Goal: Task Accomplishment & Management: Use online tool/utility

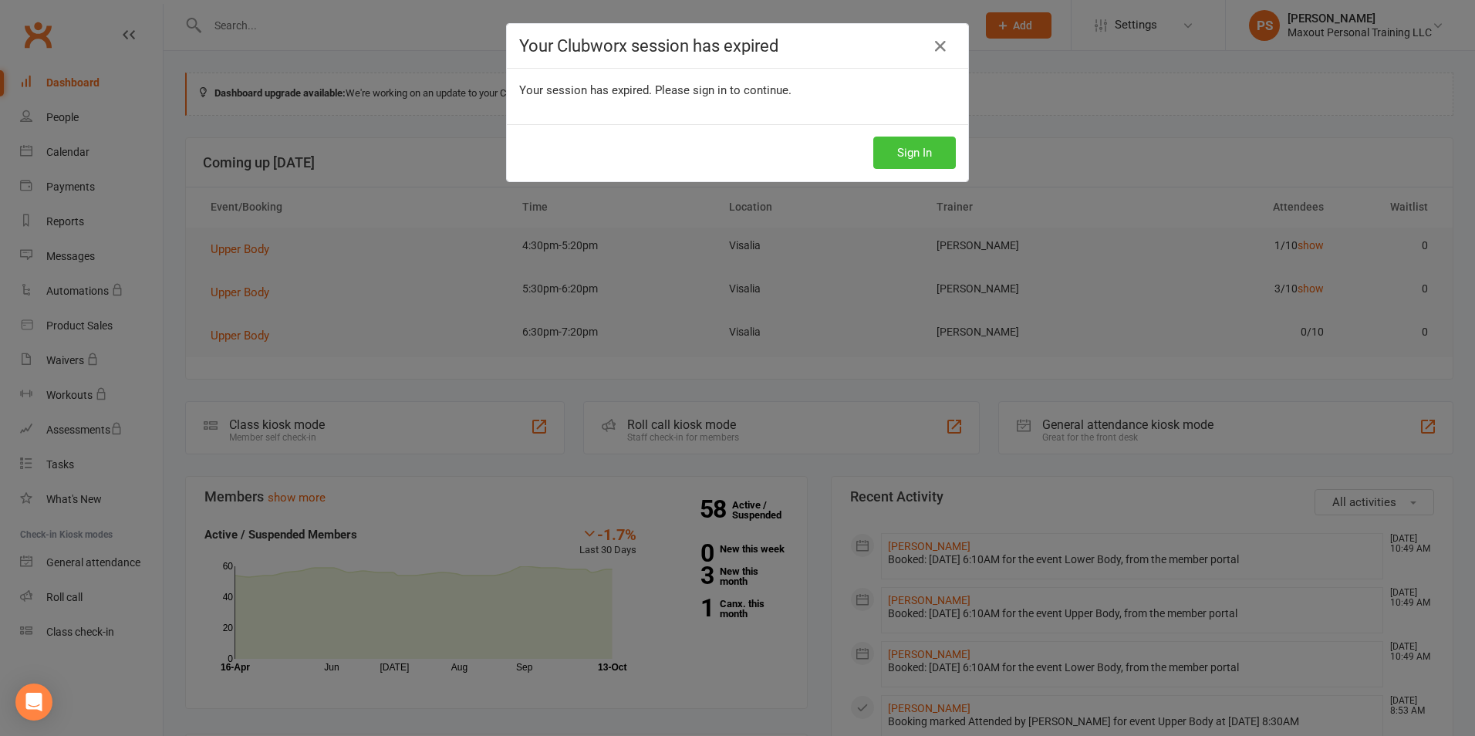
click at [943, 160] on button "Sign In" at bounding box center [914, 153] width 83 height 32
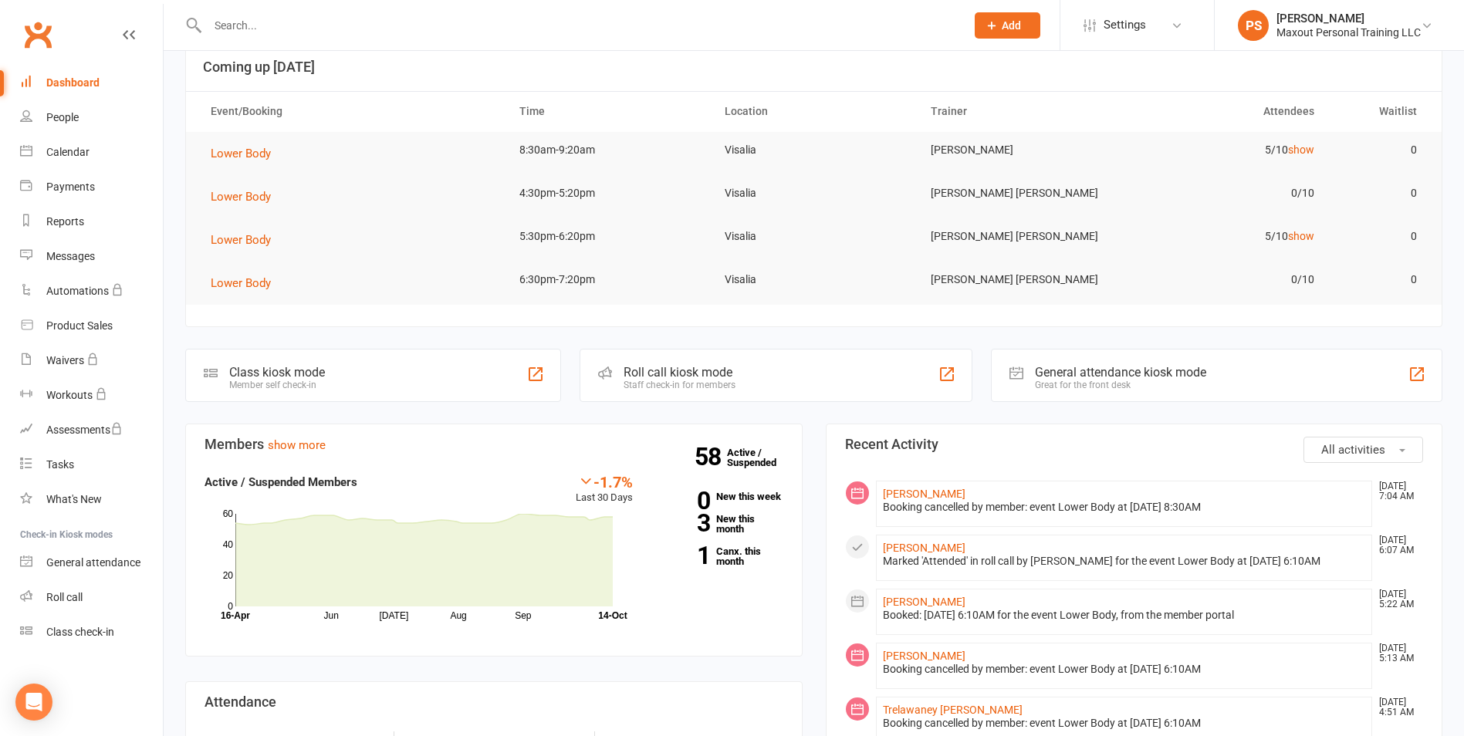
scroll to position [148, 0]
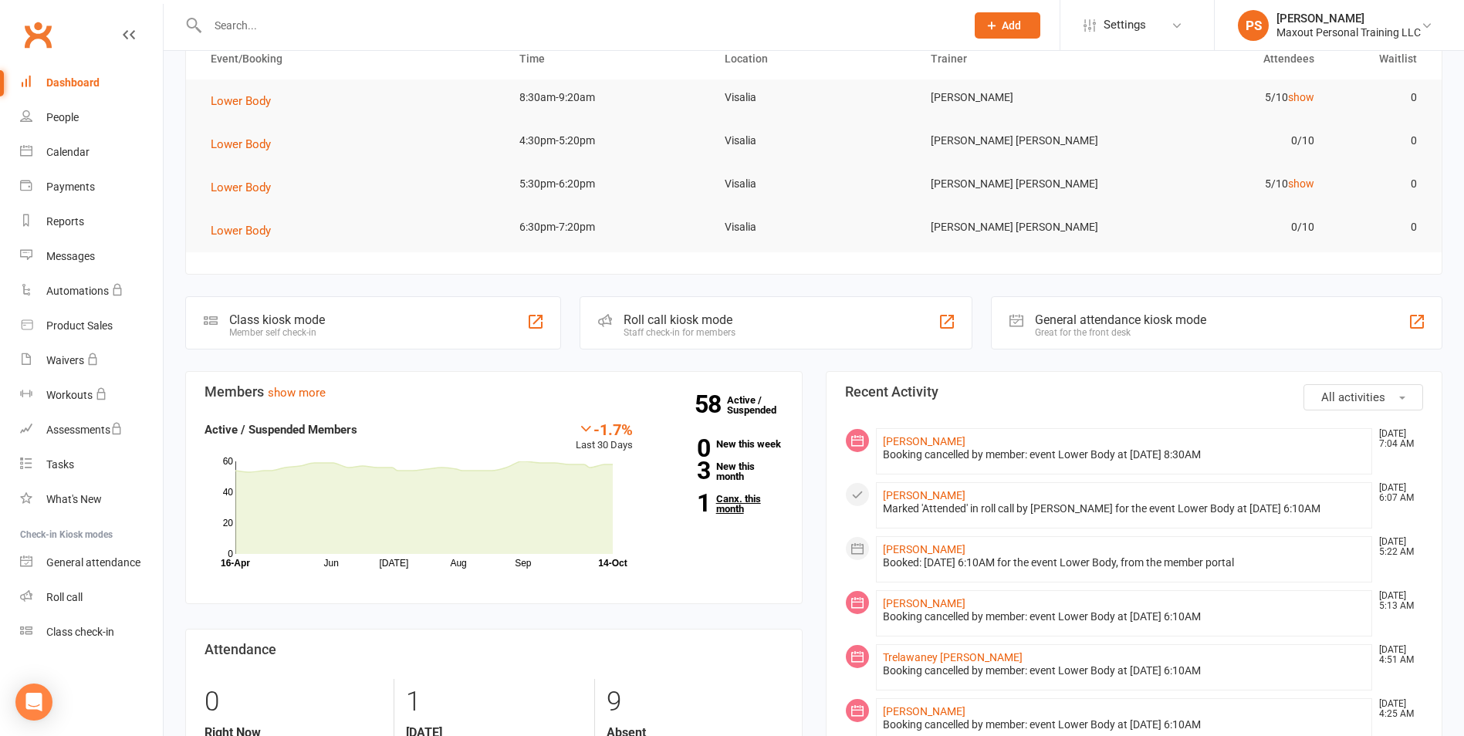
click at [723, 505] on link "1 Canx. this month" at bounding box center [719, 504] width 127 height 20
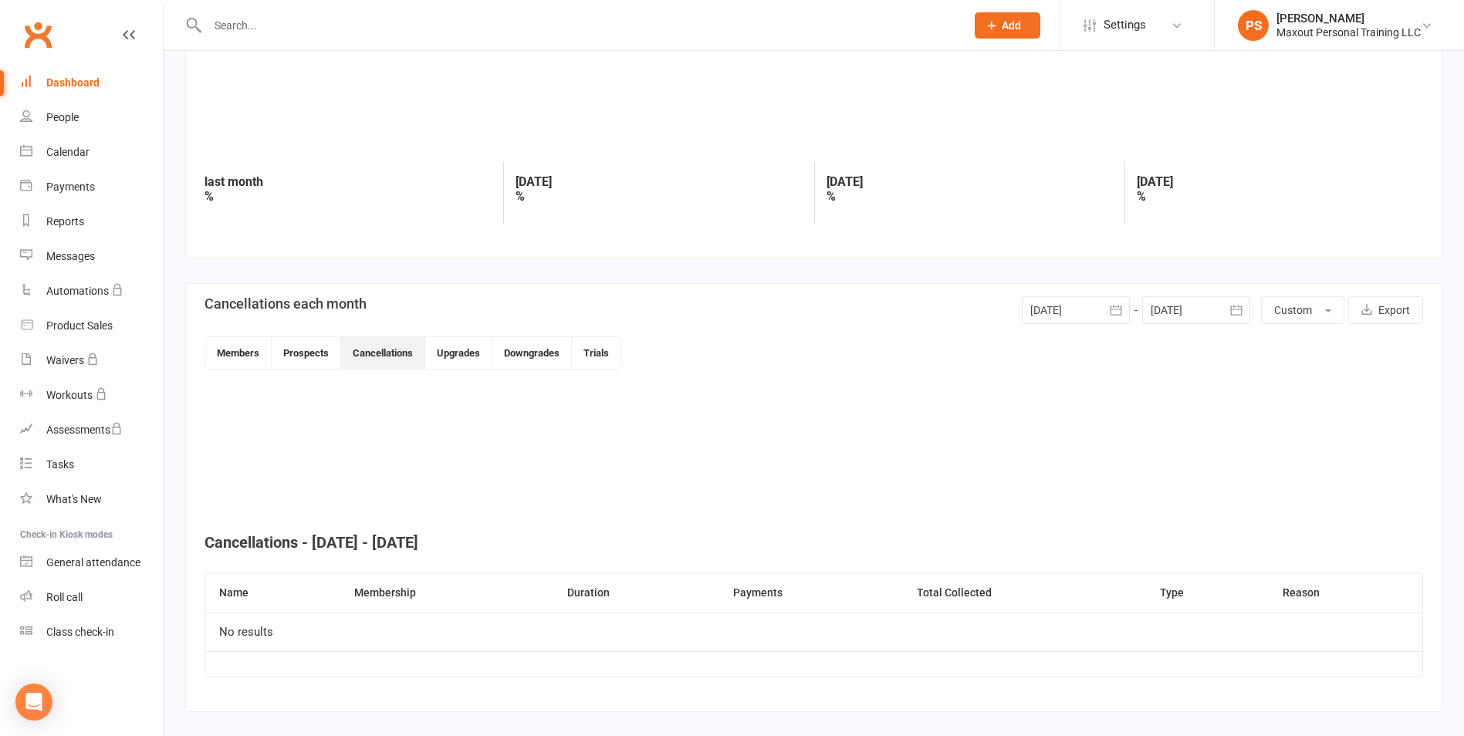
scroll to position [140, 0]
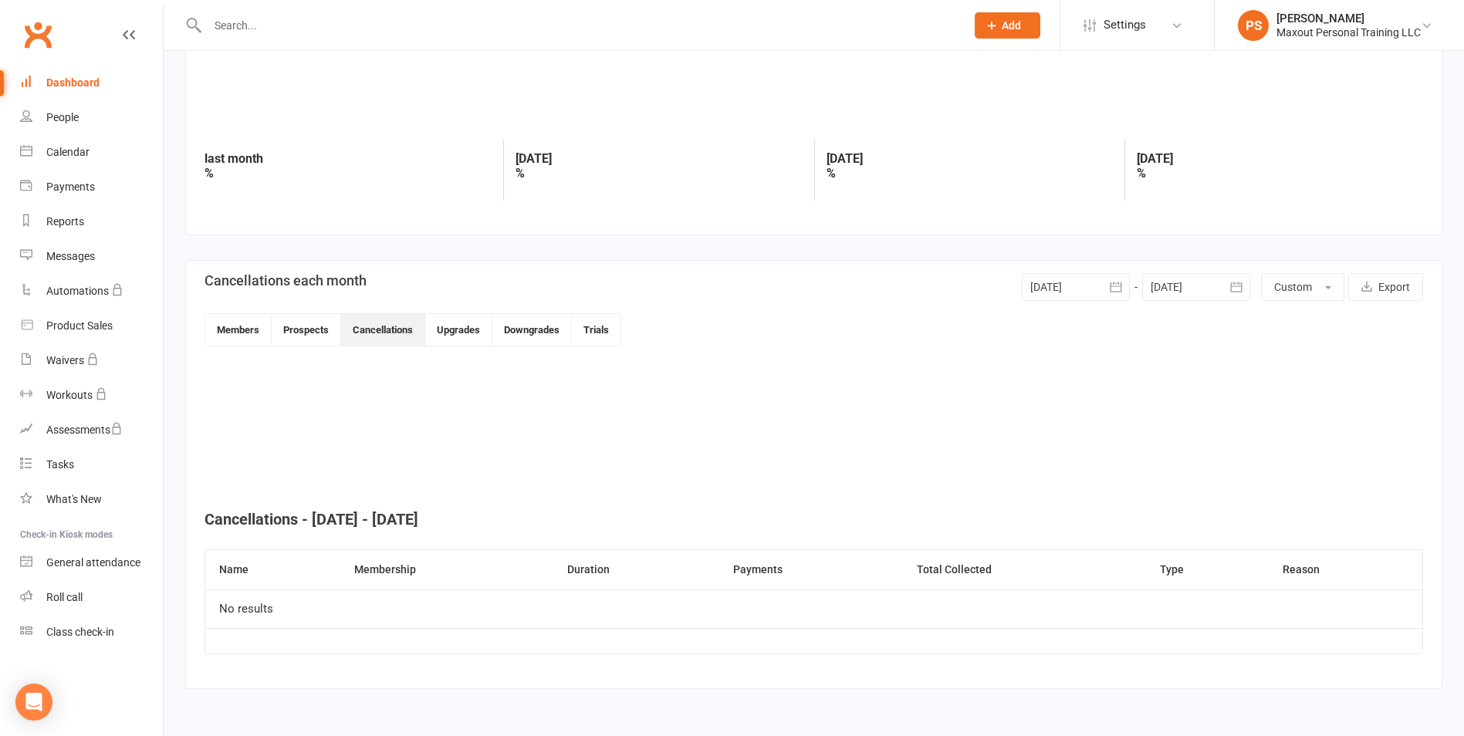
click at [1083, 295] on div at bounding box center [1076, 287] width 108 height 28
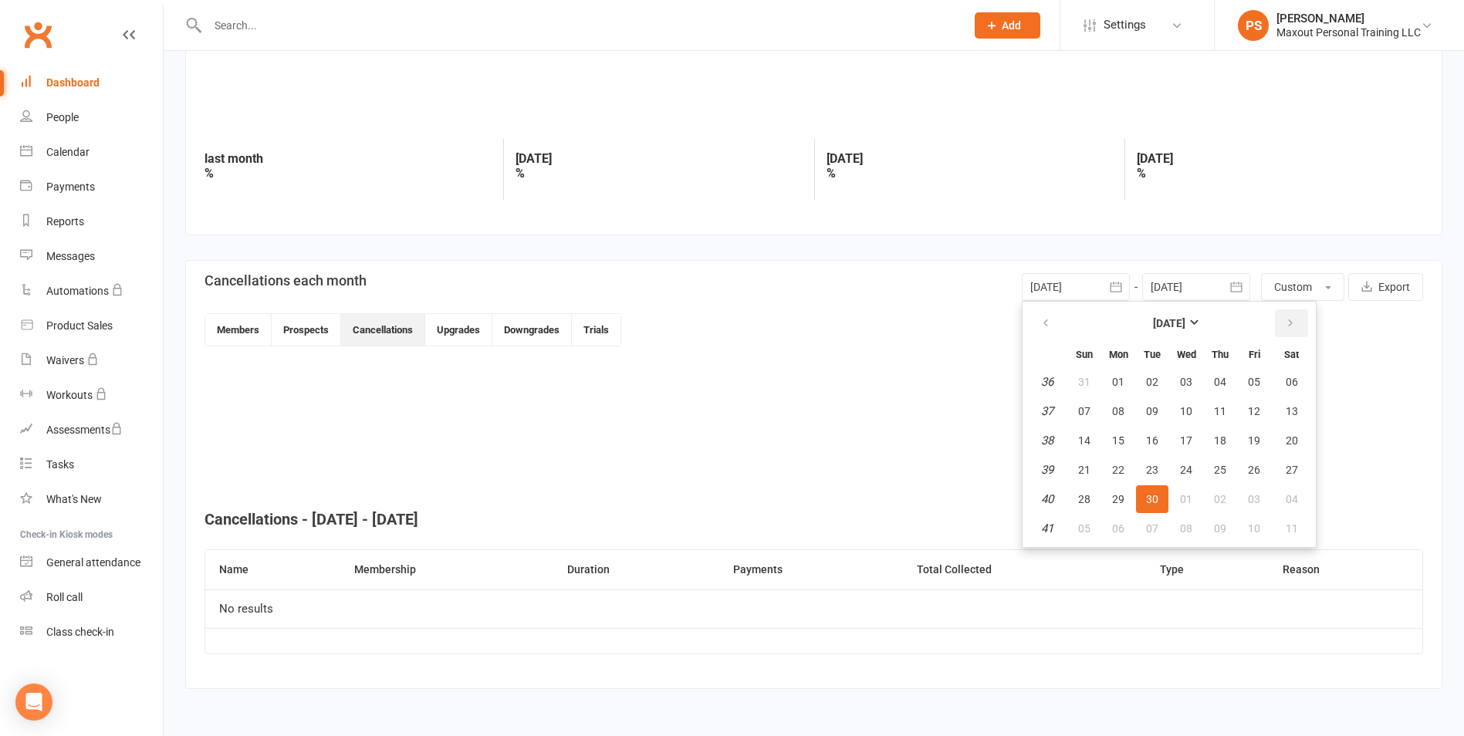
click at [1295, 319] on button "button" at bounding box center [1291, 323] width 33 height 28
click at [1294, 381] on span "01" at bounding box center [1291, 382] width 12 height 12
type input "01 Nov 2025"
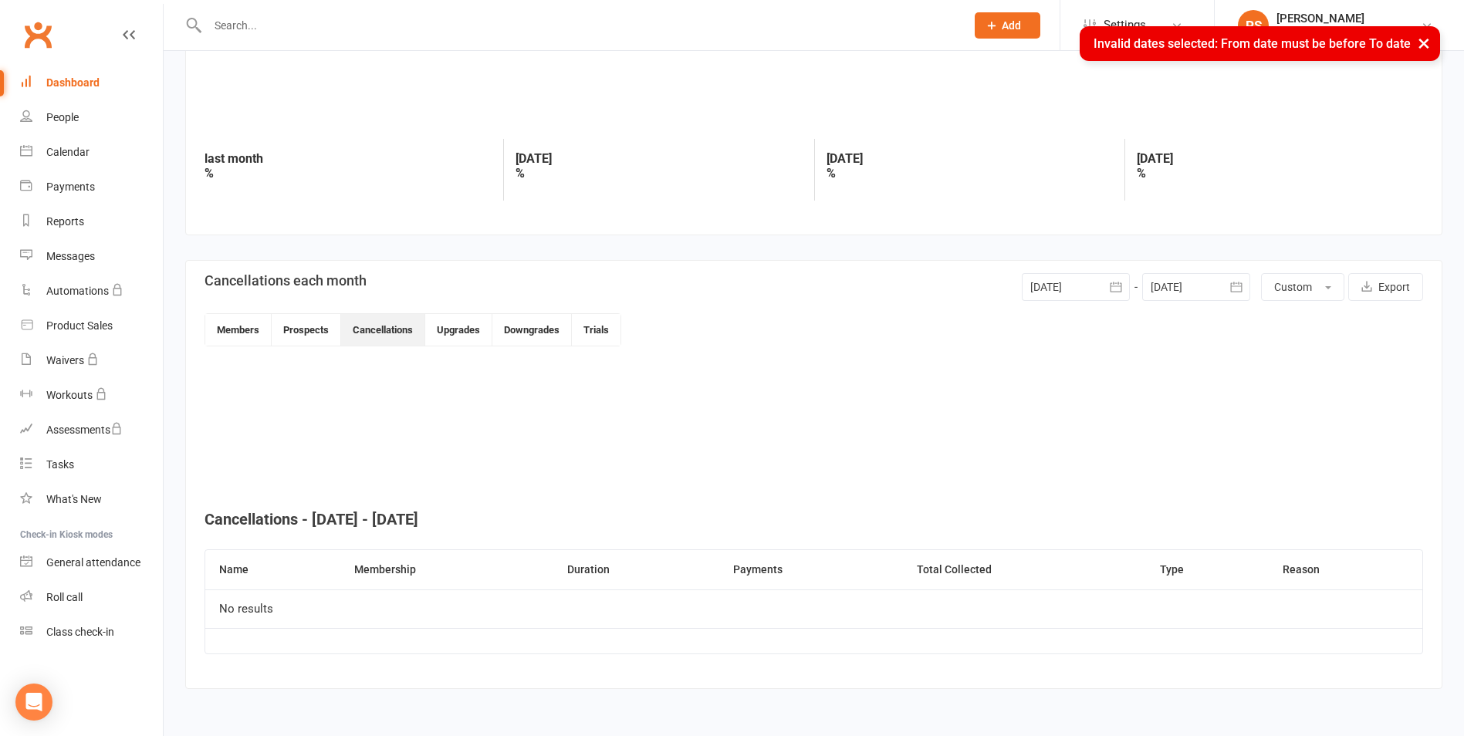
click at [1224, 284] on button "button" at bounding box center [1236, 287] width 28 height 28
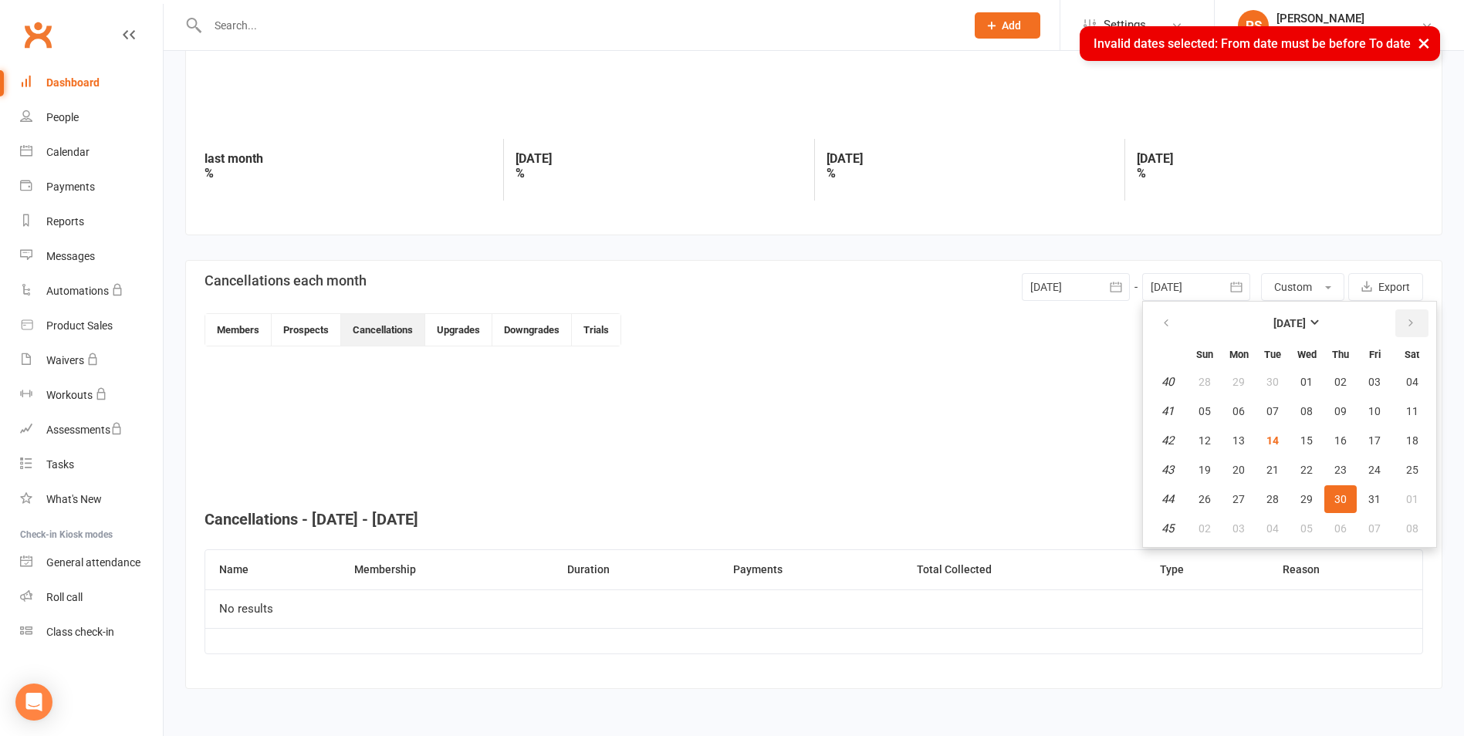
click at [1414, 324] on icon "button" at bounding box center [1410, 323] width 11 height 12
click at [1170, 324] on icon "button" at bounding box center [1165, 323] width 11 height 12
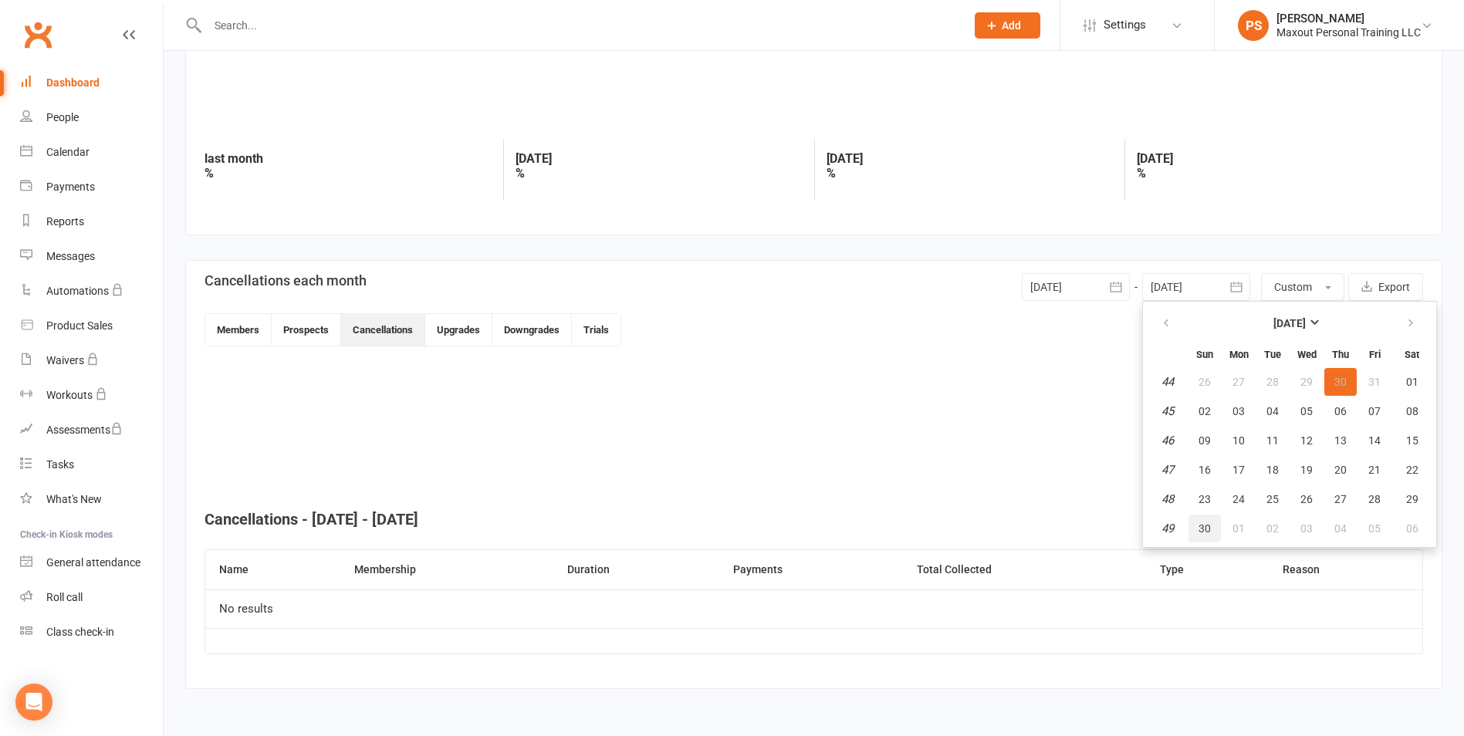
click at [1201, 532] on span "30" at bounding box center [1204, 528] width 12 height 12
type input "30 Nov 2025"
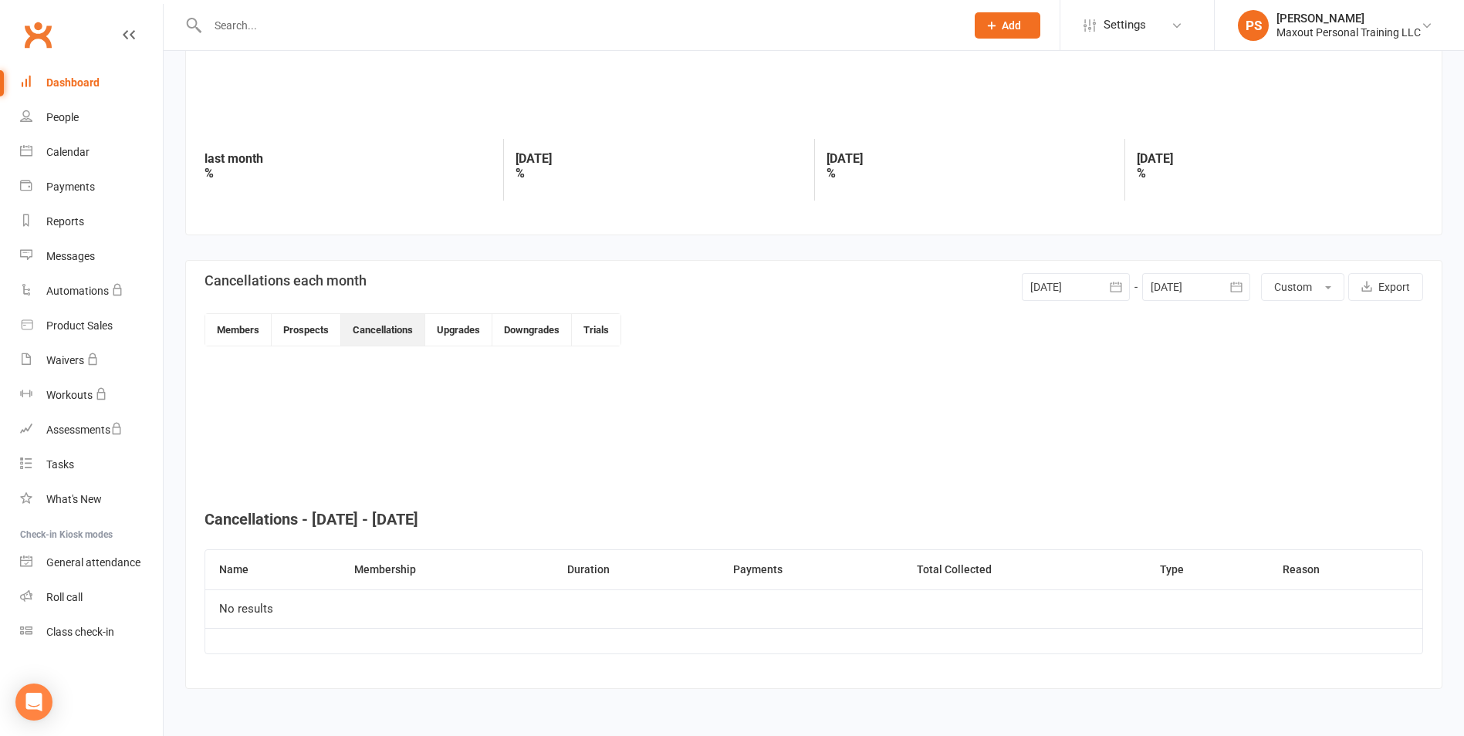
click at [1114, 294] on icon "button" at bounding box center [1115, 286] width 15 height 15
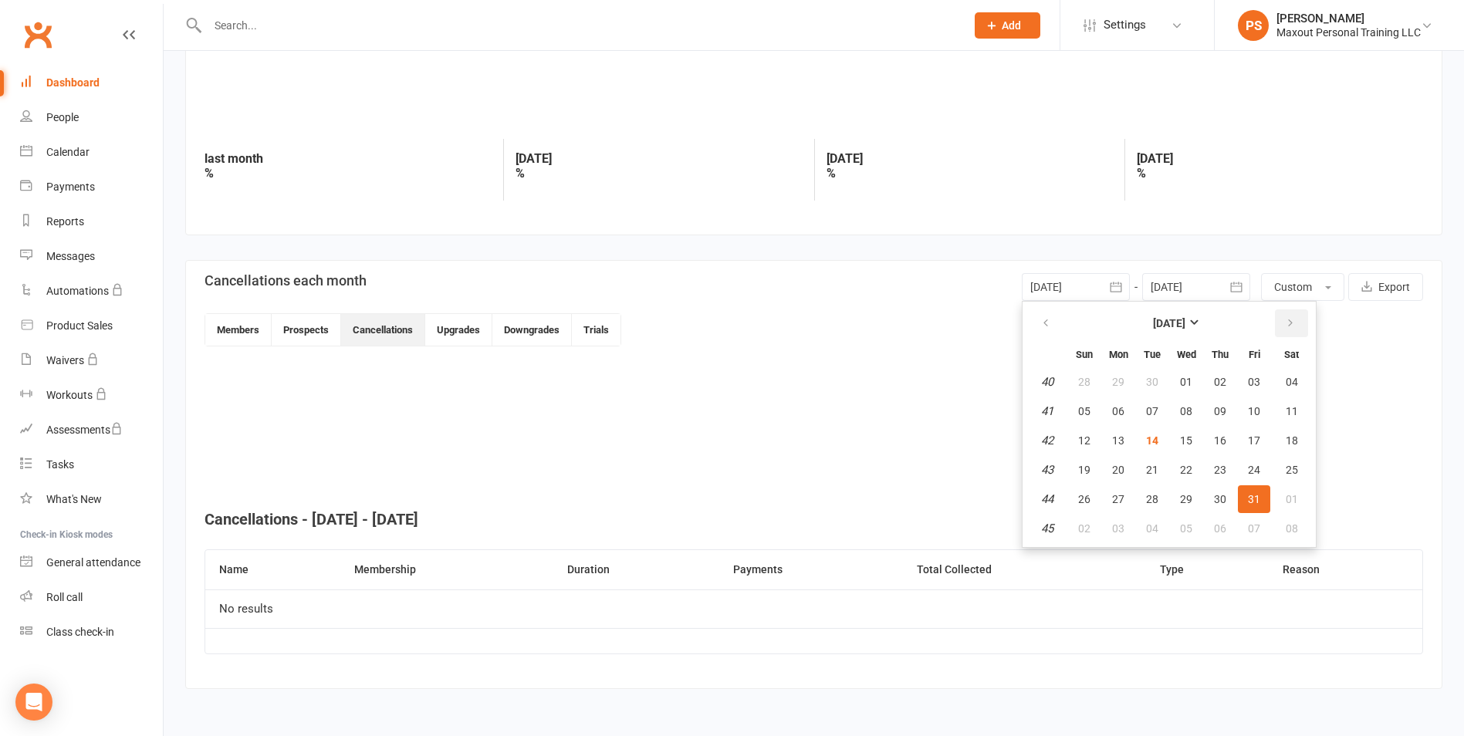
click at [1289, 319] on icon "button" at bounding box center [1290, 323] width 11 height 12
click at [1289, 315] on button "button" at bounding box center [1291, 323] width 33 height 28
click at [1123, 383] on span "01" at bounding box center [1118, 382] width 12 height 12
type input "01 Dec 2025"
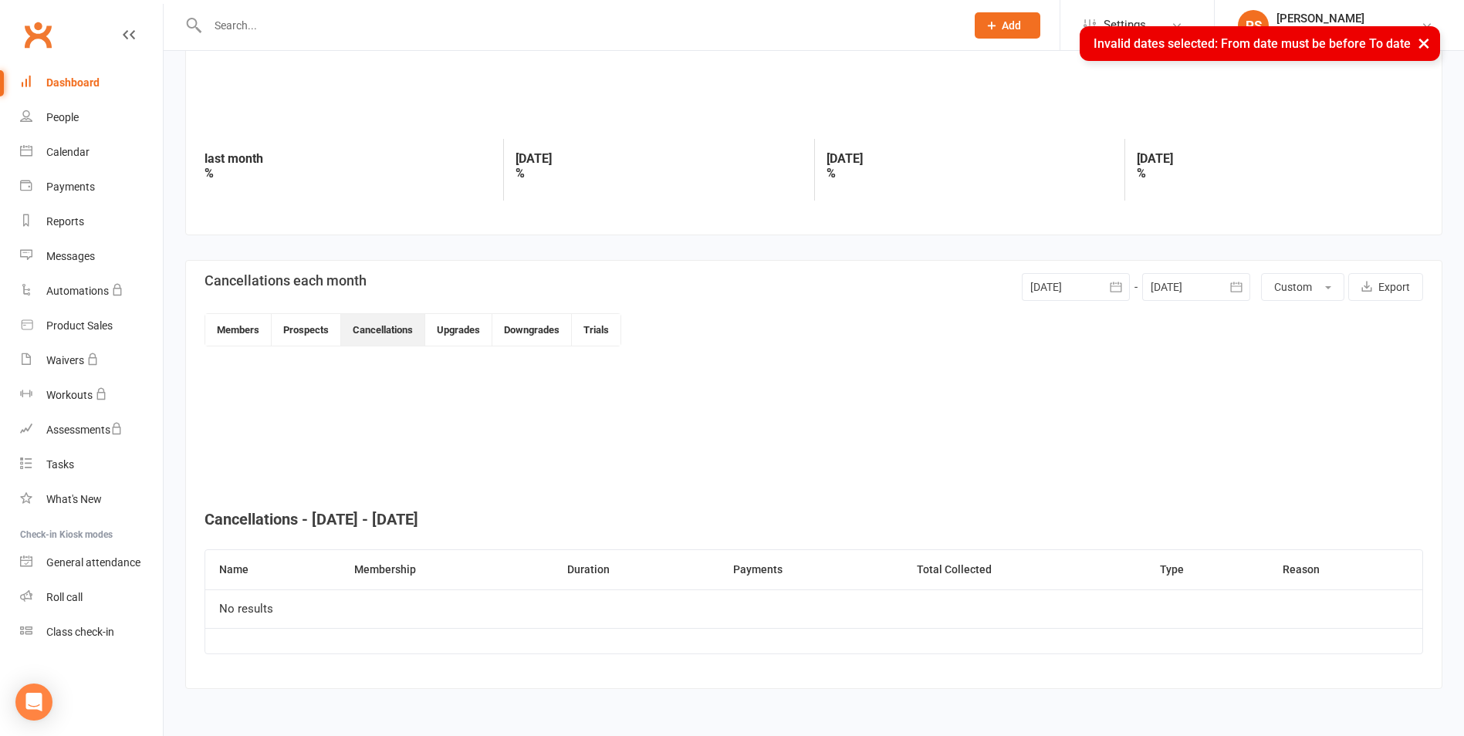
click at [1227, 282] on button "button" at bounding box center [1236, 287] width 28 height 28
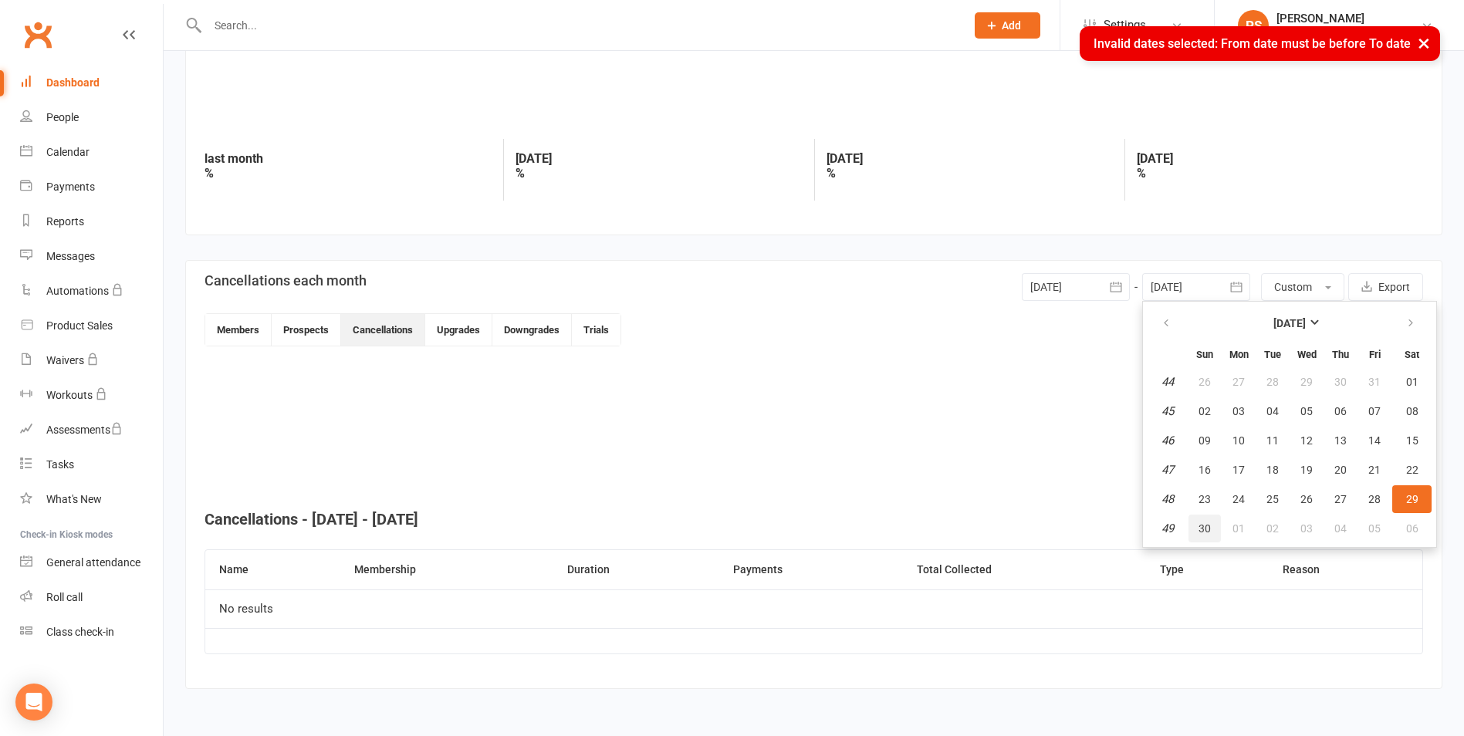
click at [1193, 529] on button "30" at bounding box center [1204, 529] width 32 height 28
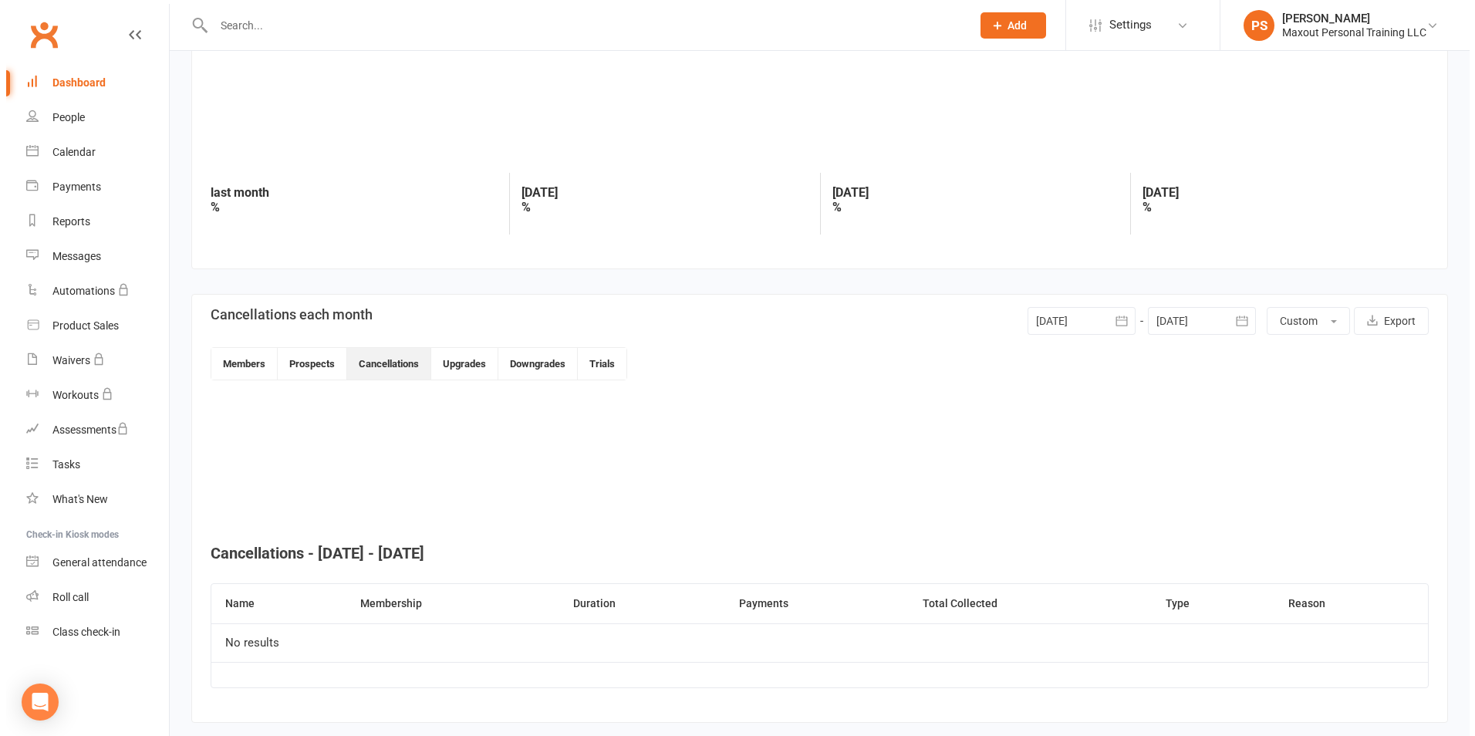
scroll to position [0, 0]
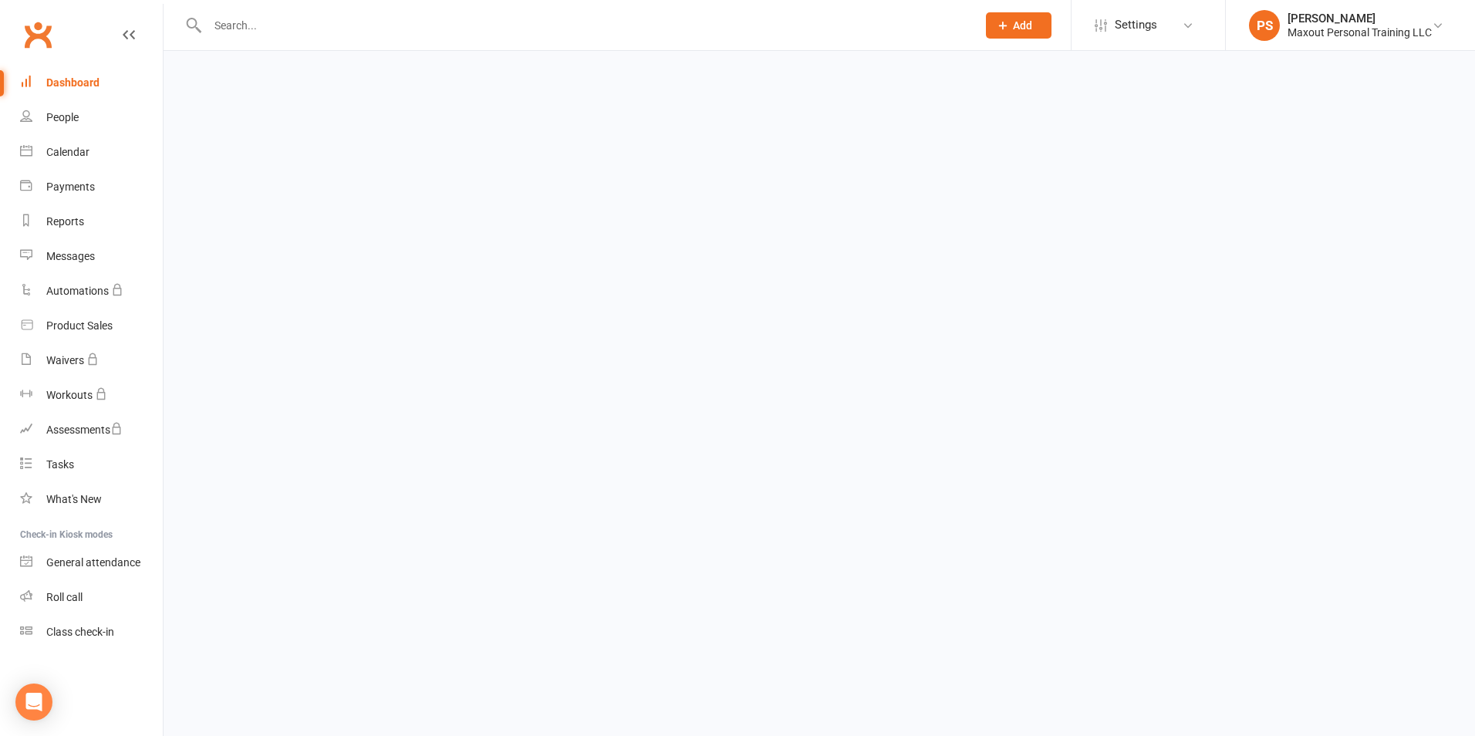
click at [69, 86] on div "Dashboard" at bounding box center [72, 82] width 53 height 12
click at [73, 119] on div "People" at bounding box center [62, 117] width 32 height 12
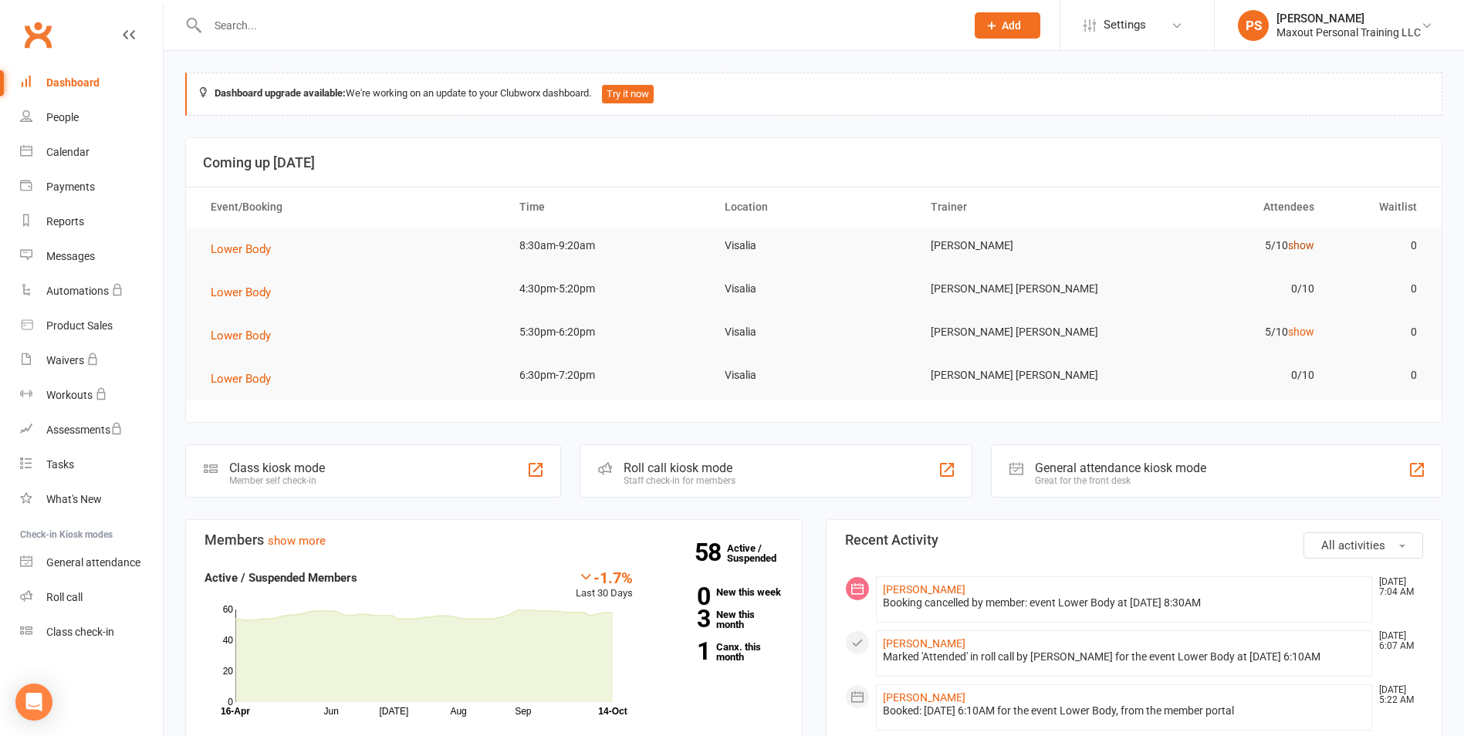
click at [1290, 249] on link "show" at bounding box center [1301, 245] width 26 height 12
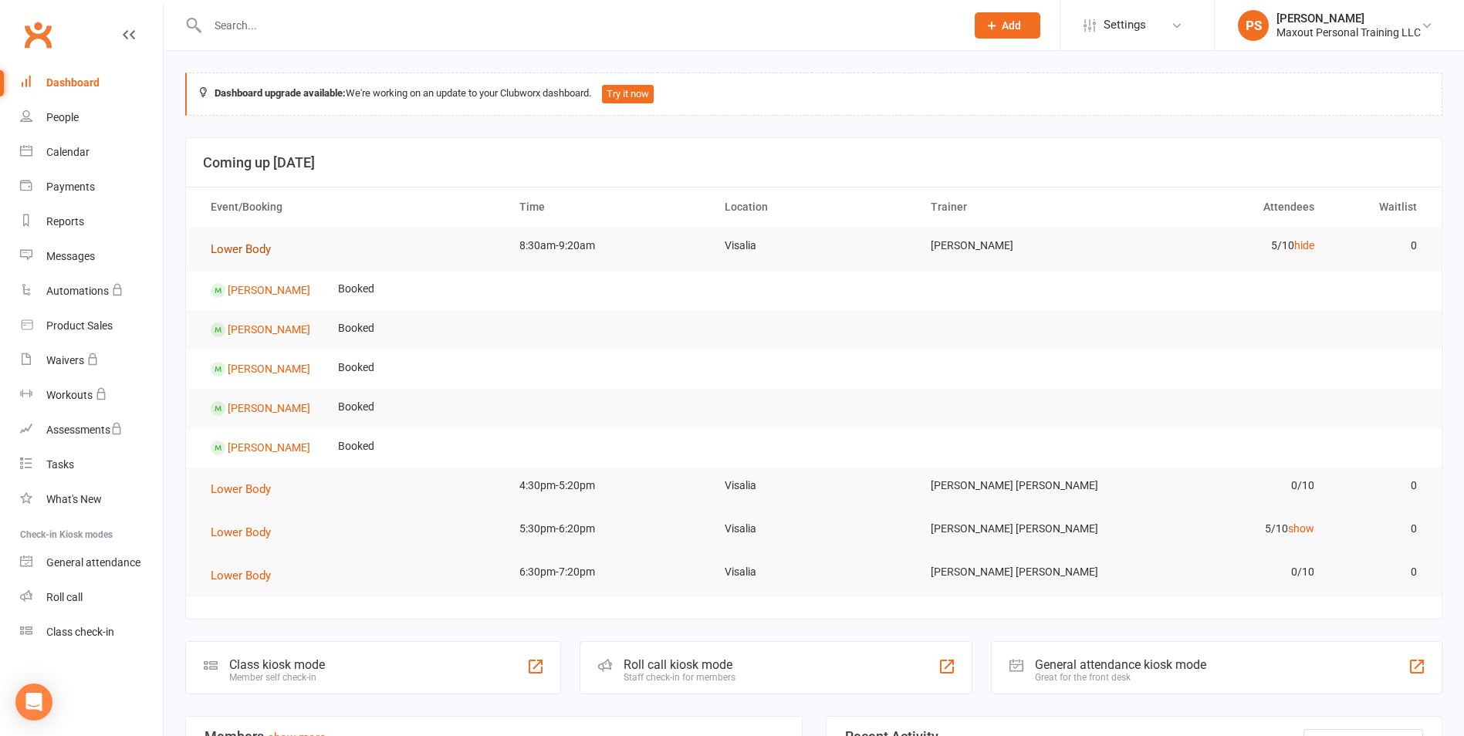
click at [248, 252] on span "Lower Body" at bounding box center [241, 249] width 60 height 14
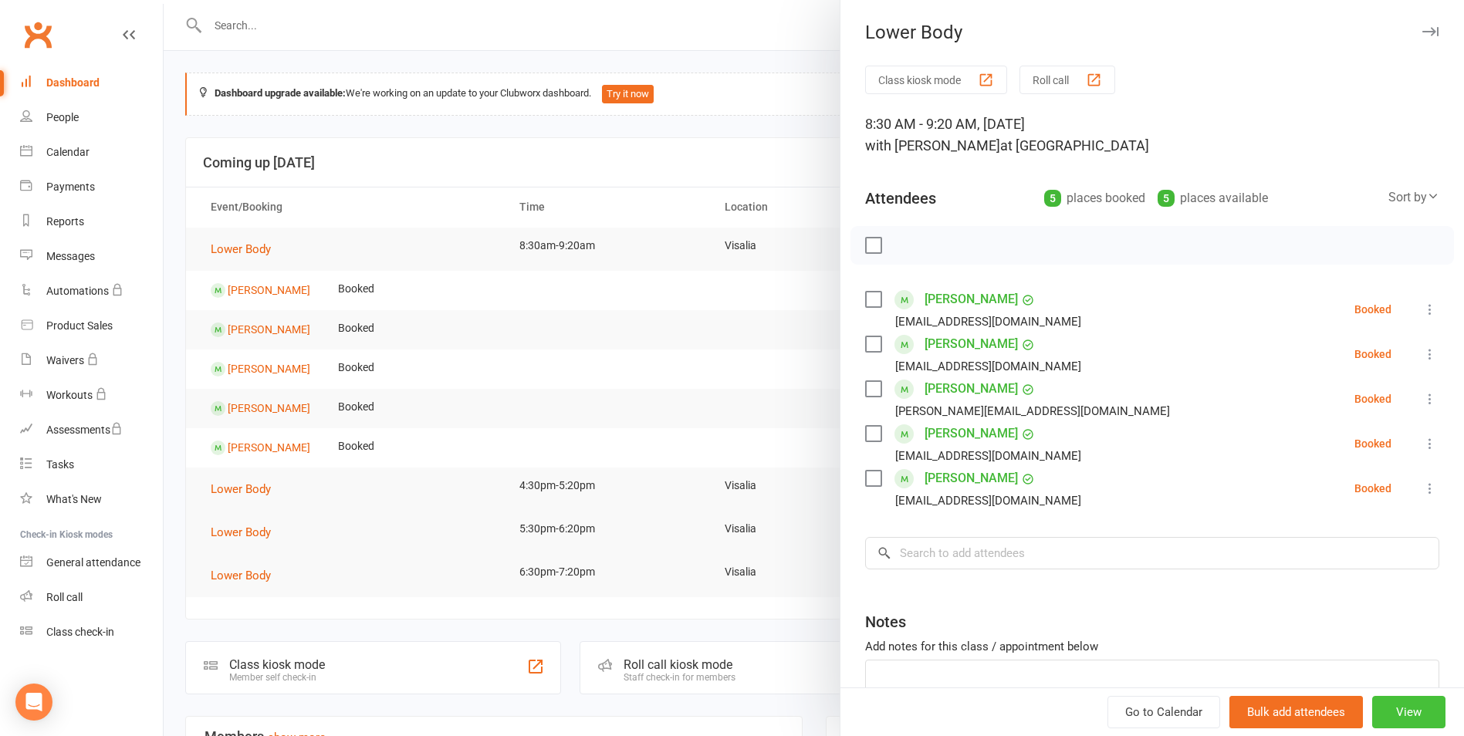
click at [1393, 714] on button "View" at bounding box center [1408, 712] width 73 height 32
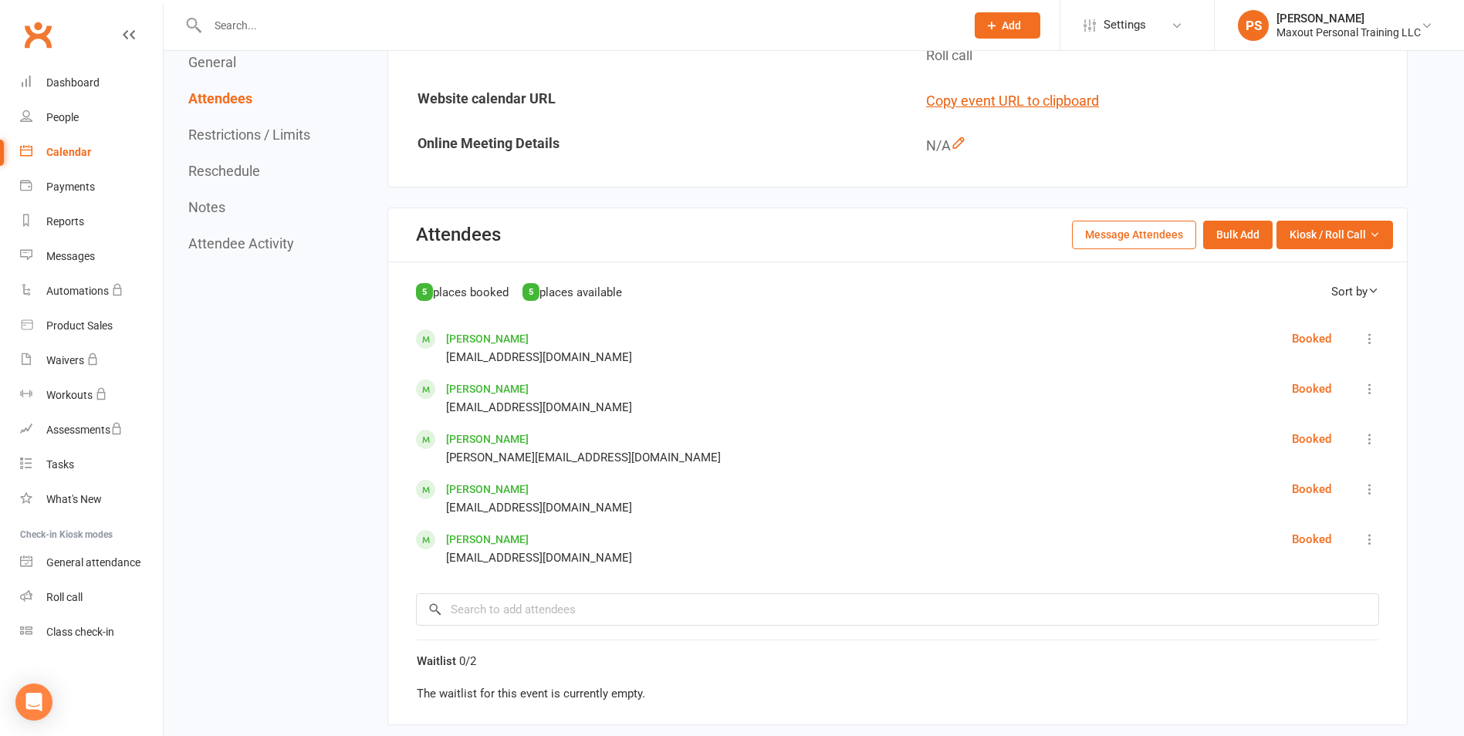
scroll to position [560, 0]
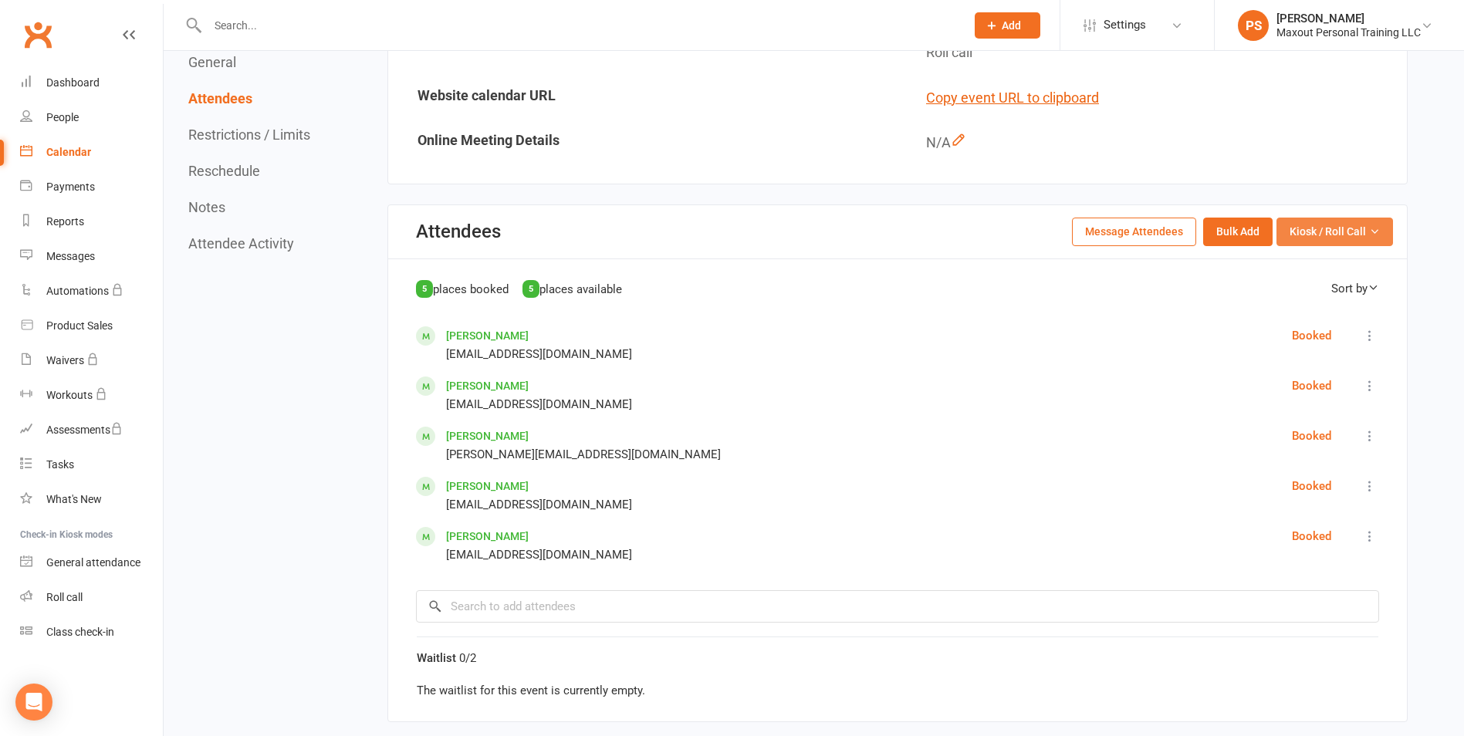
click at [1320, 231] on span "Kiosk / Roll Call" at bounding box center [1327, 231] width 76 height 17
click at [1322, 258] on link "Enter Kiosk Mode" at bounding box center [1315, 267] width 153 height 31
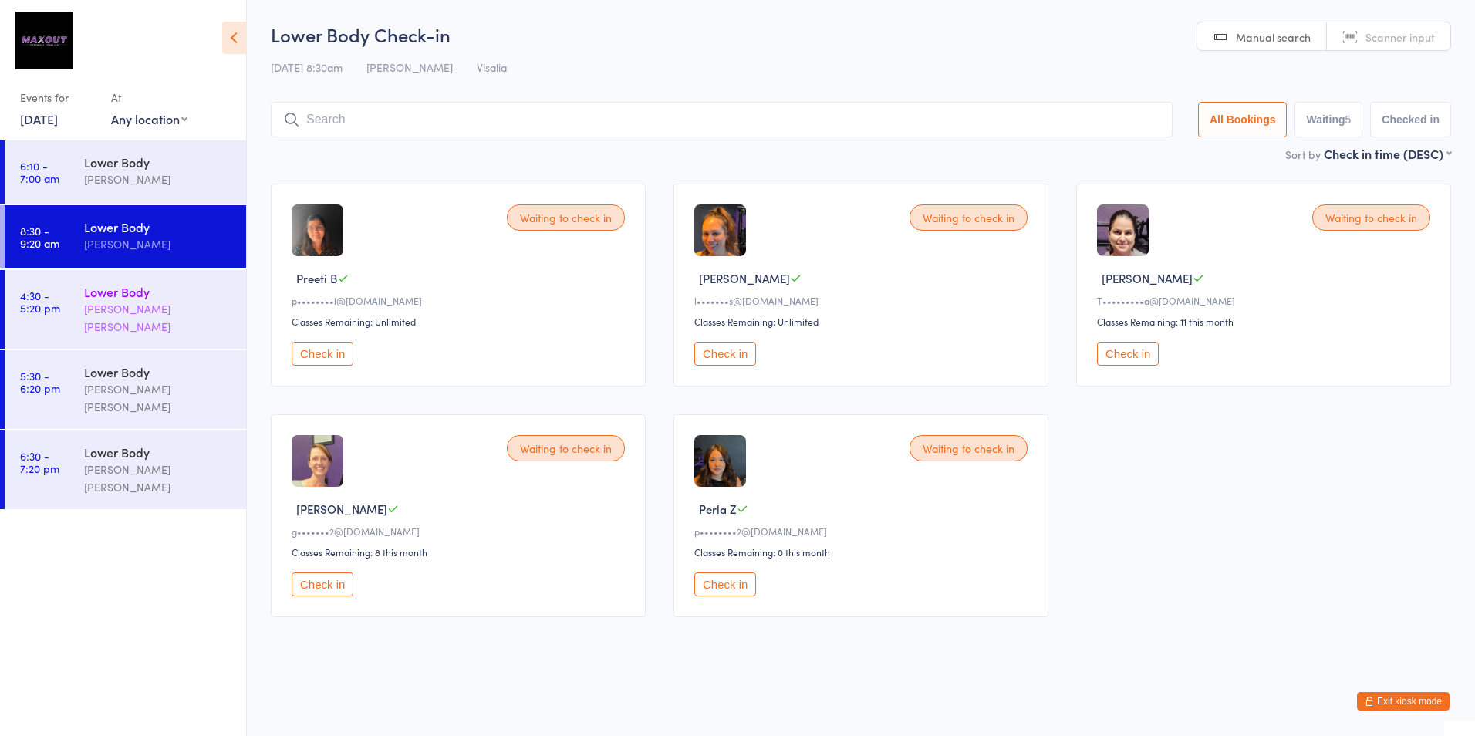
click at [237, 308] on div "Lower Body [PERSON_NAME] [PERSON_NAME]" at bounding box center [165, 309] width 162 height 79
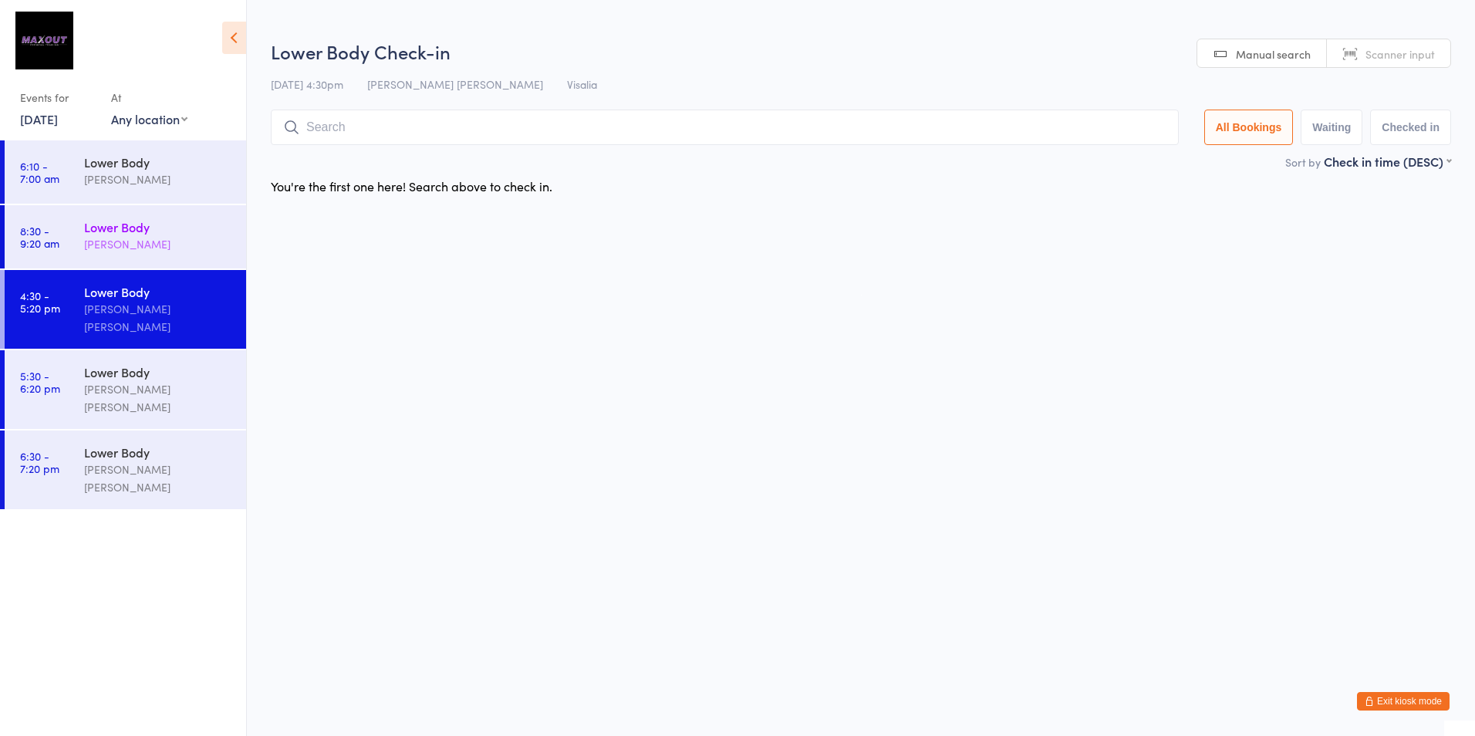
click at [231, 241] on div "[PERSON_NAME]" at bounding box center [158, 244] width 149 height 18
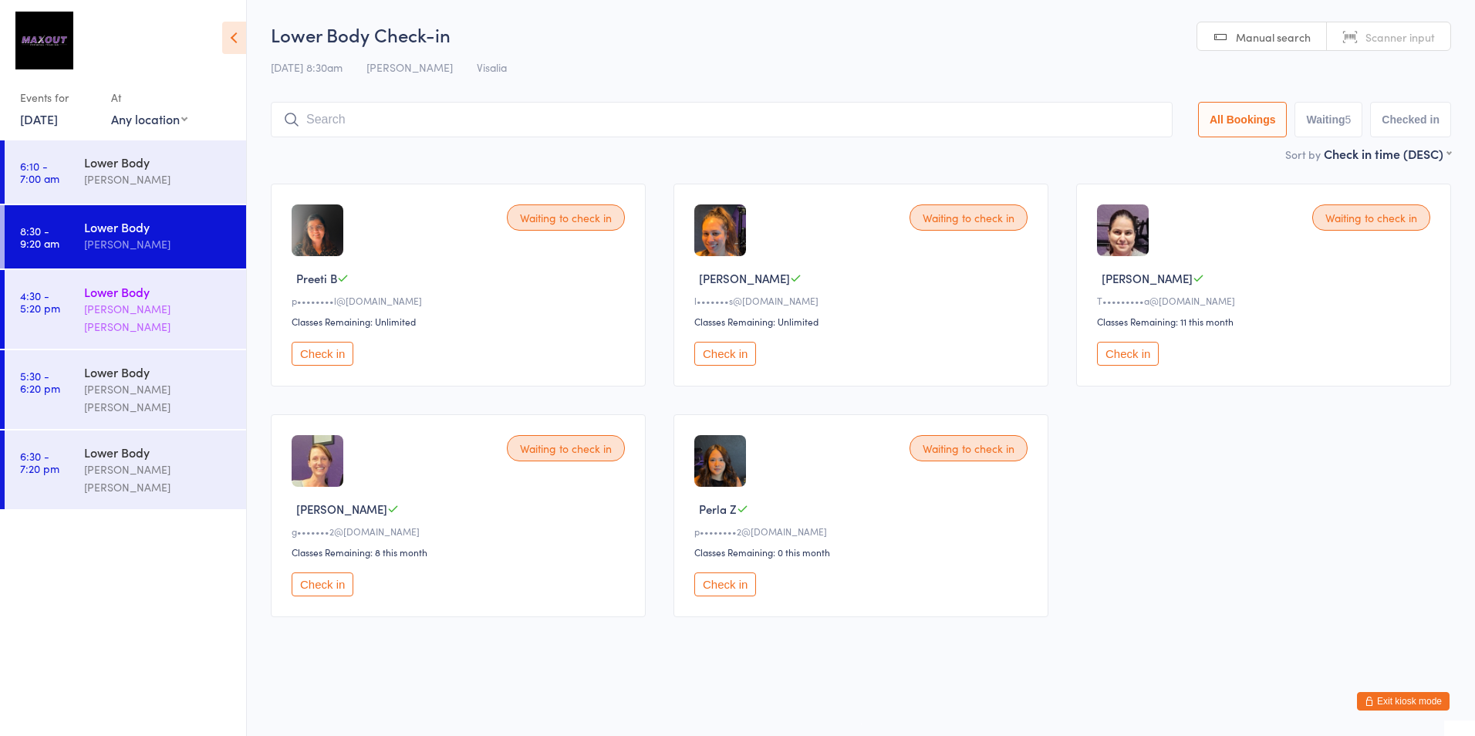
click at [229, 306] on div "[PERSON_NAME] [PERSON_NAME]" at bounding box center [158, 317] width 149 height 35
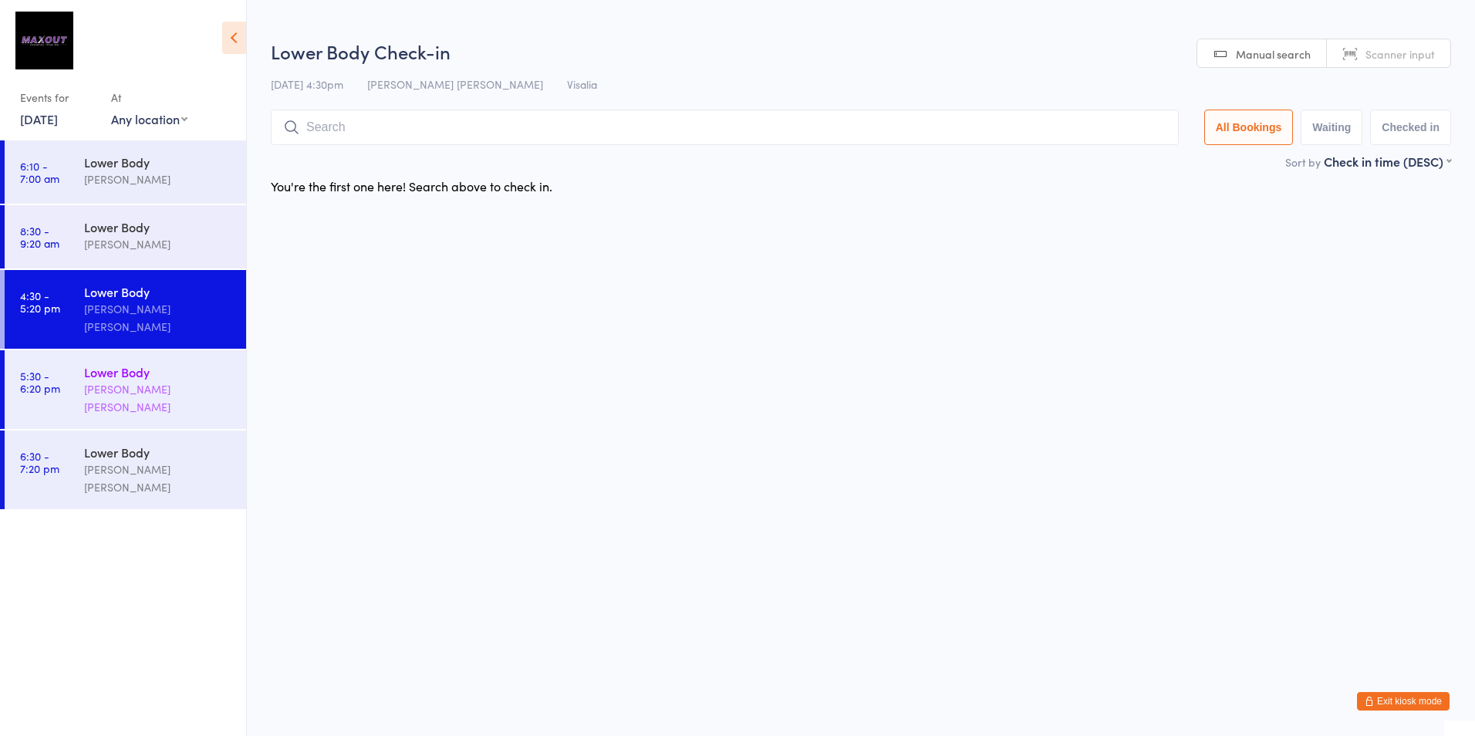
click at [229, 363] on div "Lower Body" at bounding box center [158, 371] width 149 height 17
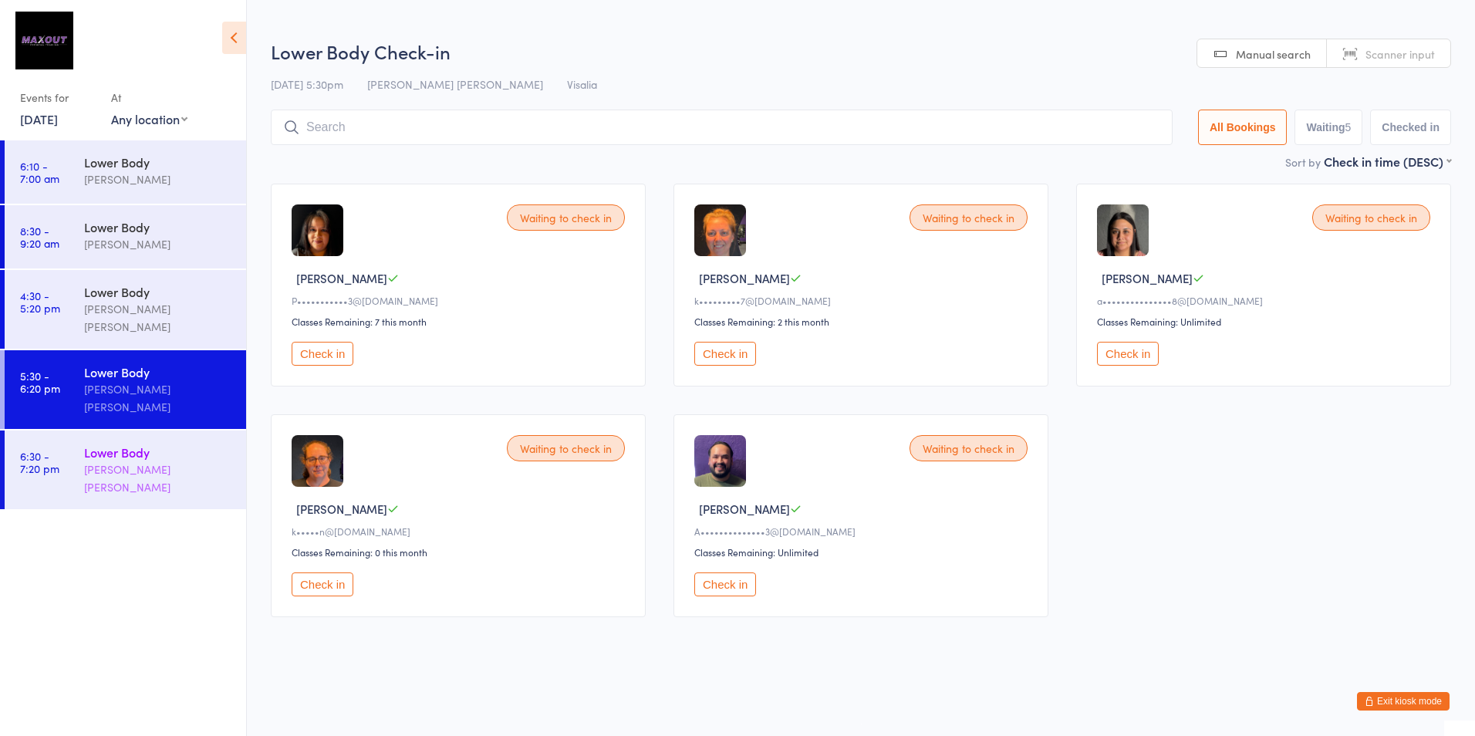
click at [231, 431] on div "Lower Body Beebe Alvarez Gutierrez" at bounding box center [165, 470] width 162 height 79
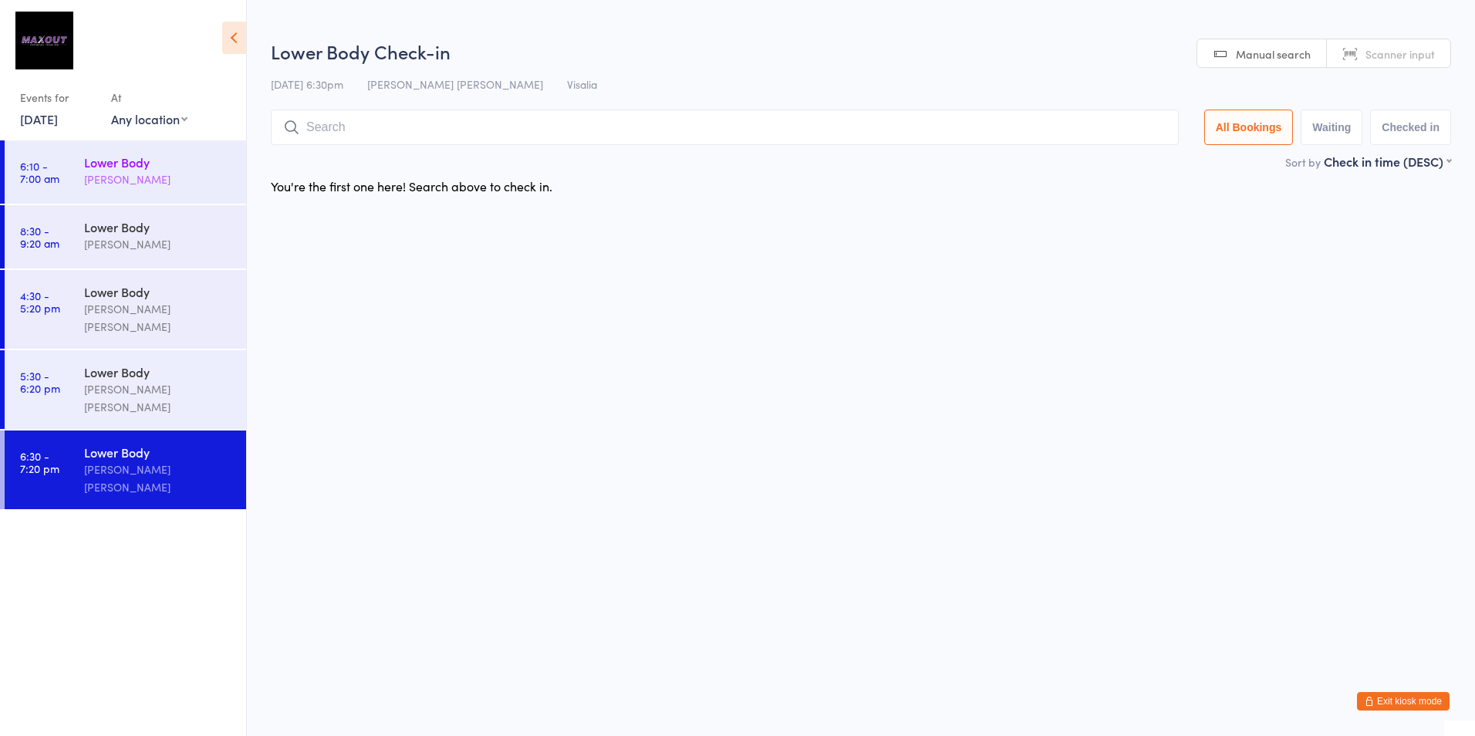
click at [218, 171] on div "Pam Barrera" at bounding box center [158, 180] width 149 height 18
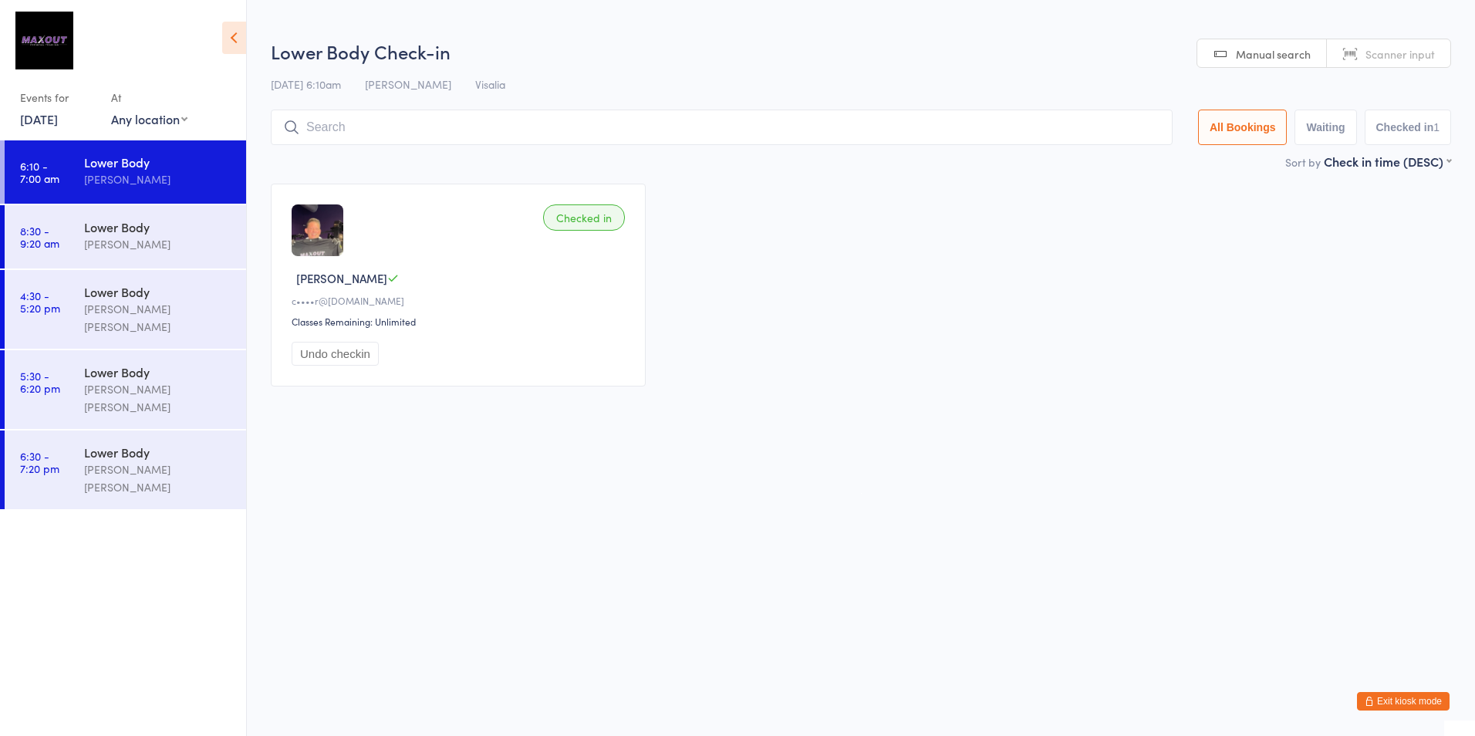
click at [978, 559] on html "You have now entered Kiosk Mode. Members will be able to check themselves in us…" at bounding box center [737, 368] width 1475 height 736
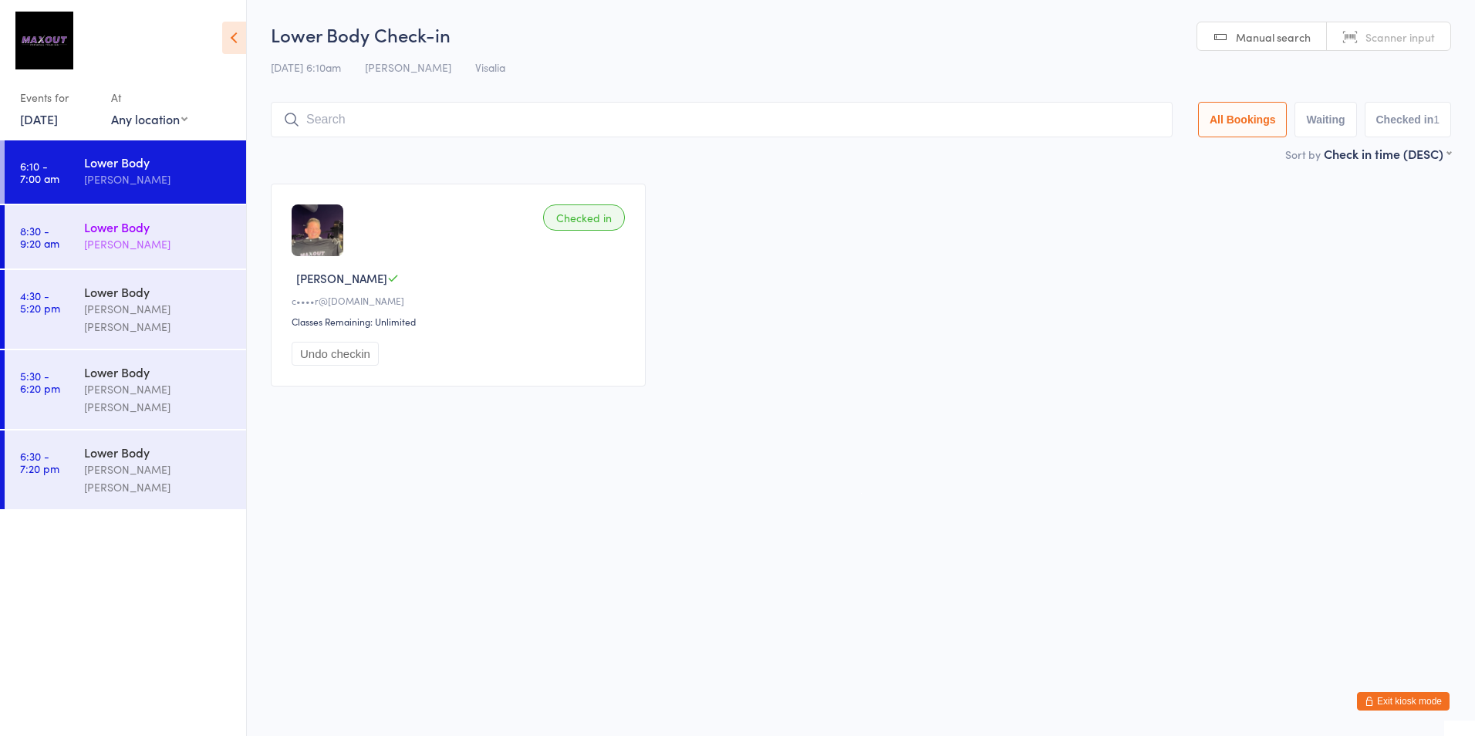
click at [235, 245] on div "Lower Body Paul Saechao" at bounding box center [165, 235] width 162 height 61
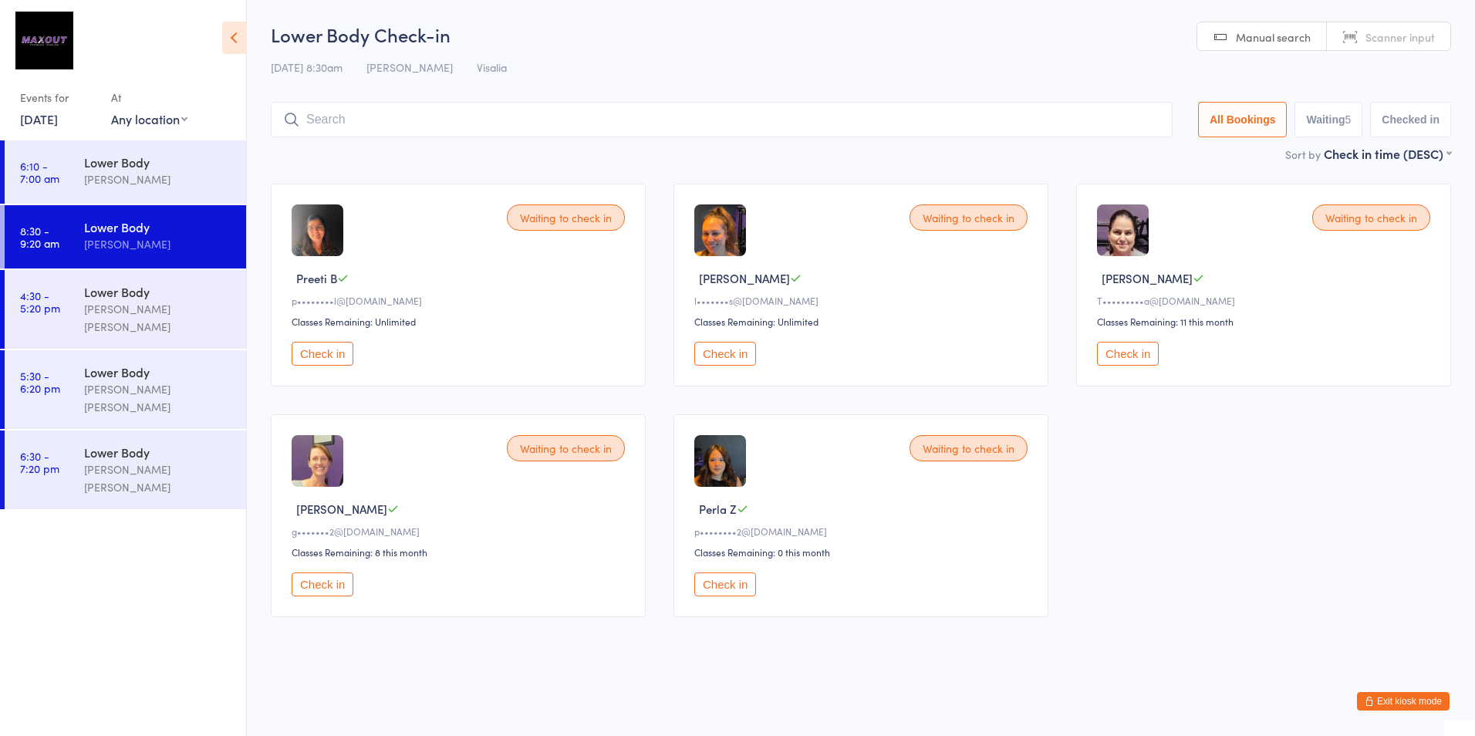
click at [1310, 449] on div "Waiting to check in Preeti B p••••••••l@gmail.com Classes Remaining: Unlimited …" at bounding box center [861, 400] width 1208 height 461
click at [1360, 541] on div "Waiting to check in Preeti B p••••••••l@gmail.com Classes Remaining: Unlimited …" at bounding box center [861, 400] width 1208 height 461
click at [1276, 580] on div "Waiting to check in Preeti B p••••••••l@gmail.com Classes Remaining: Unlimited …" at bounding box center [861, 400] width 1208 height 461
click at [1295, 504] on div "Waiting to check in Preeti B p••••••••l@gmail.com Classes Remaining: Unlimited …" at bounding box center [861, 400] width 1208 height 461
click at [1278, 499] on div "Waiting to check in Preeti B p••••••••l@gmail.com Classes Remaining: Unlimited …" at bounding box center [861, 400] width 1208 height 461
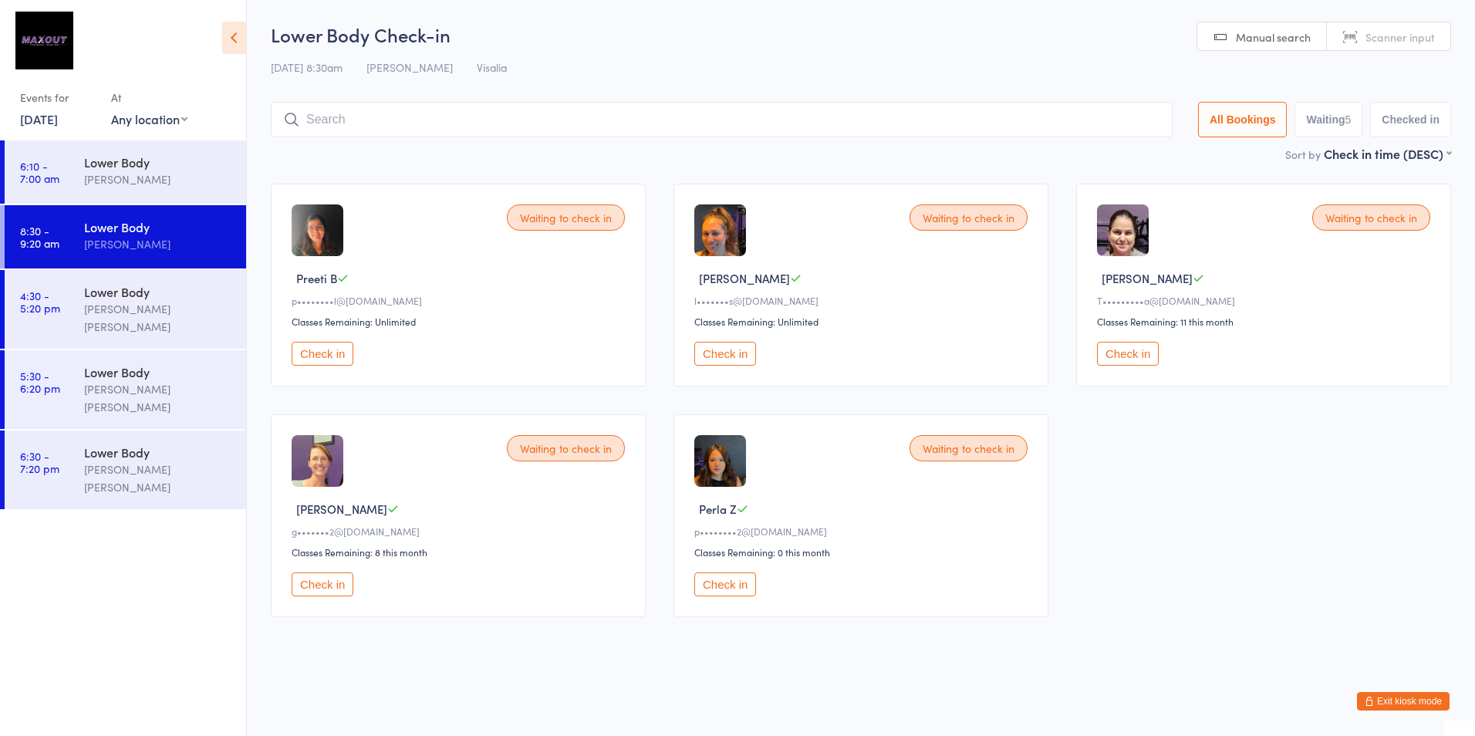
click at [725, 583] on button "Check in" at bounding box center [725, 585] width 62 height 24
